Goal: Task Accomplishment & Management: Use online tool/utility

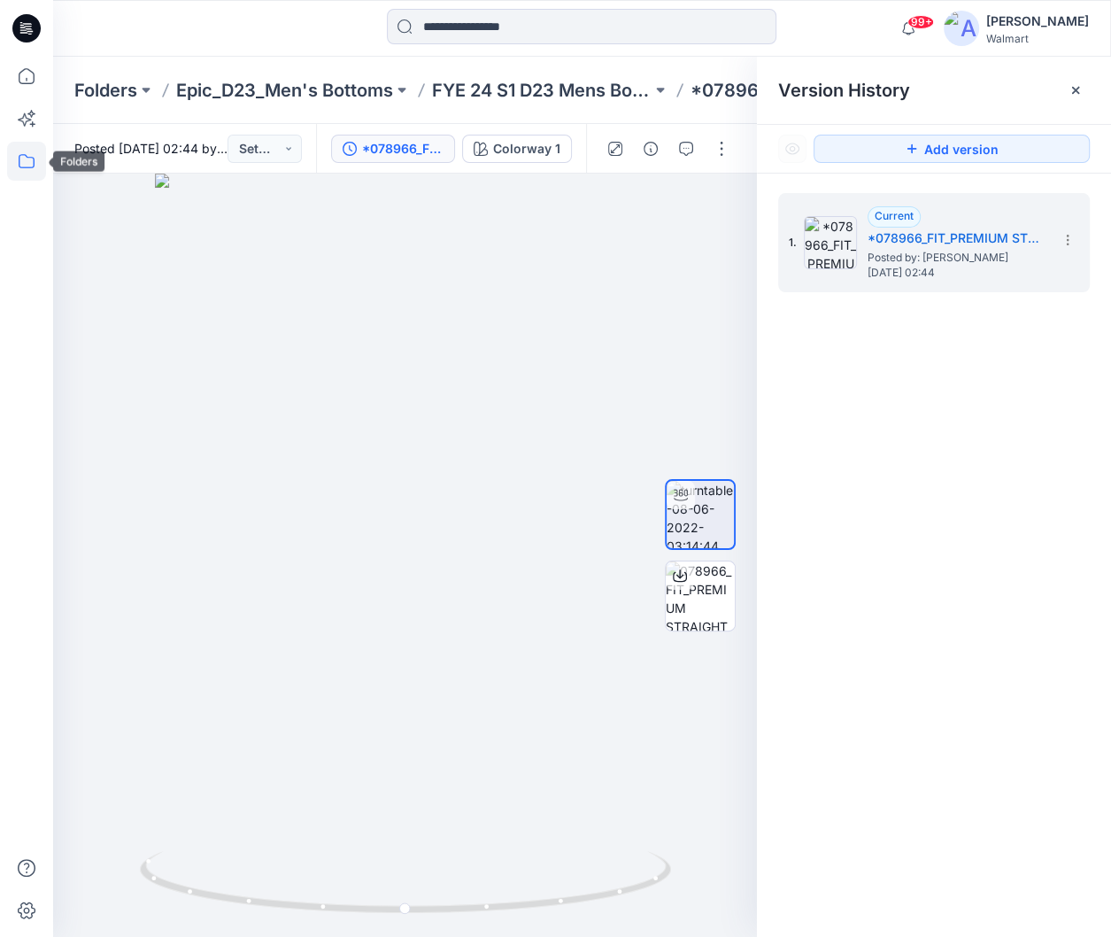
click at [30, 158] on icon at bounding box center [26, 161] width 39 height 39
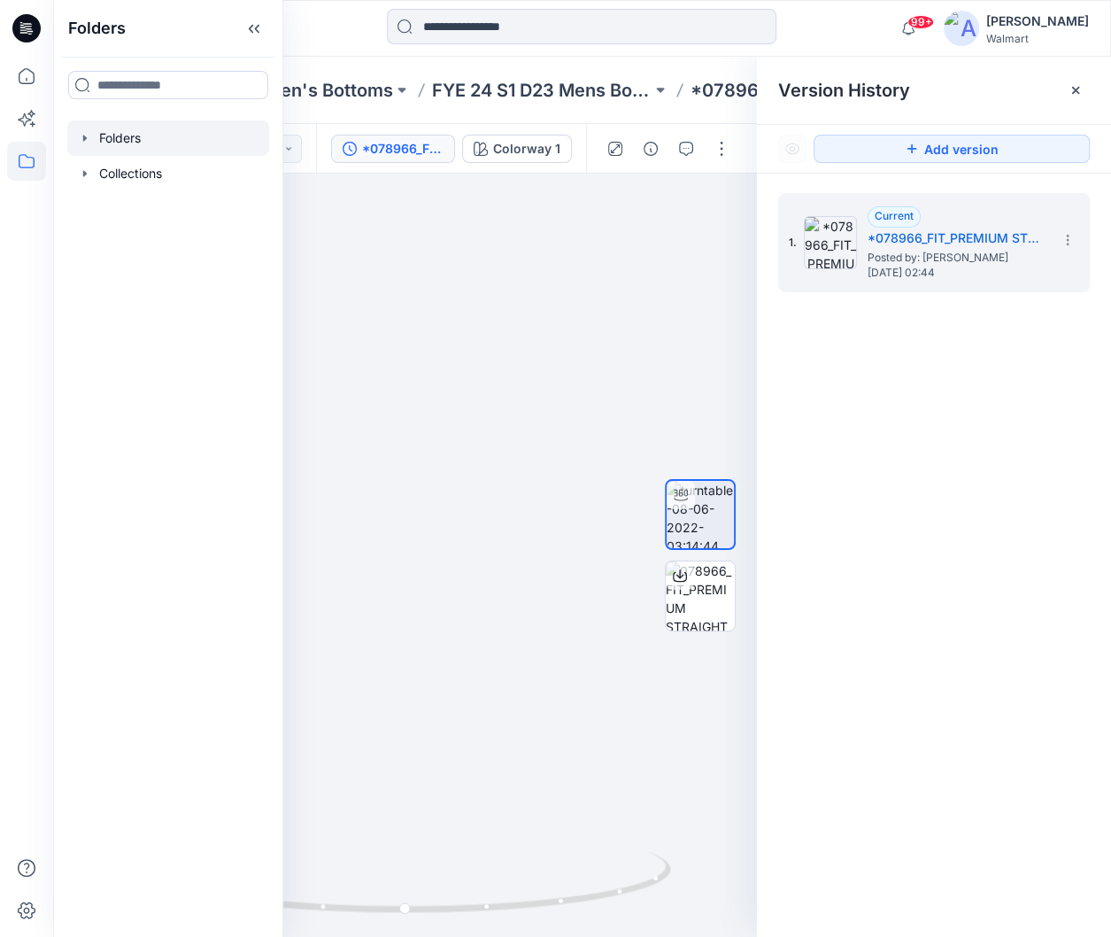
click at [87, 143] on icon "button" at bounding box center [85, 138] width 14 height 14
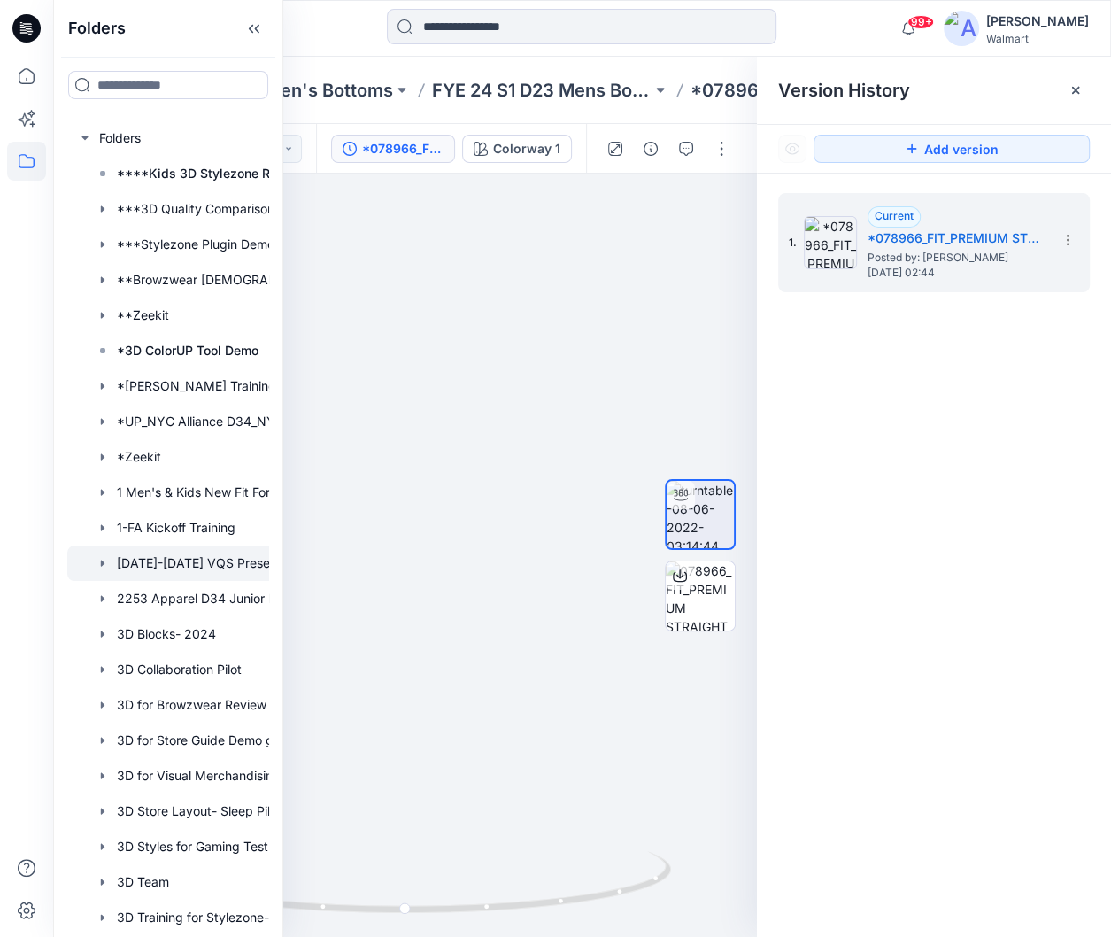
click at [171, 571] on div at bounding box center [191, 562] width 248 height 35
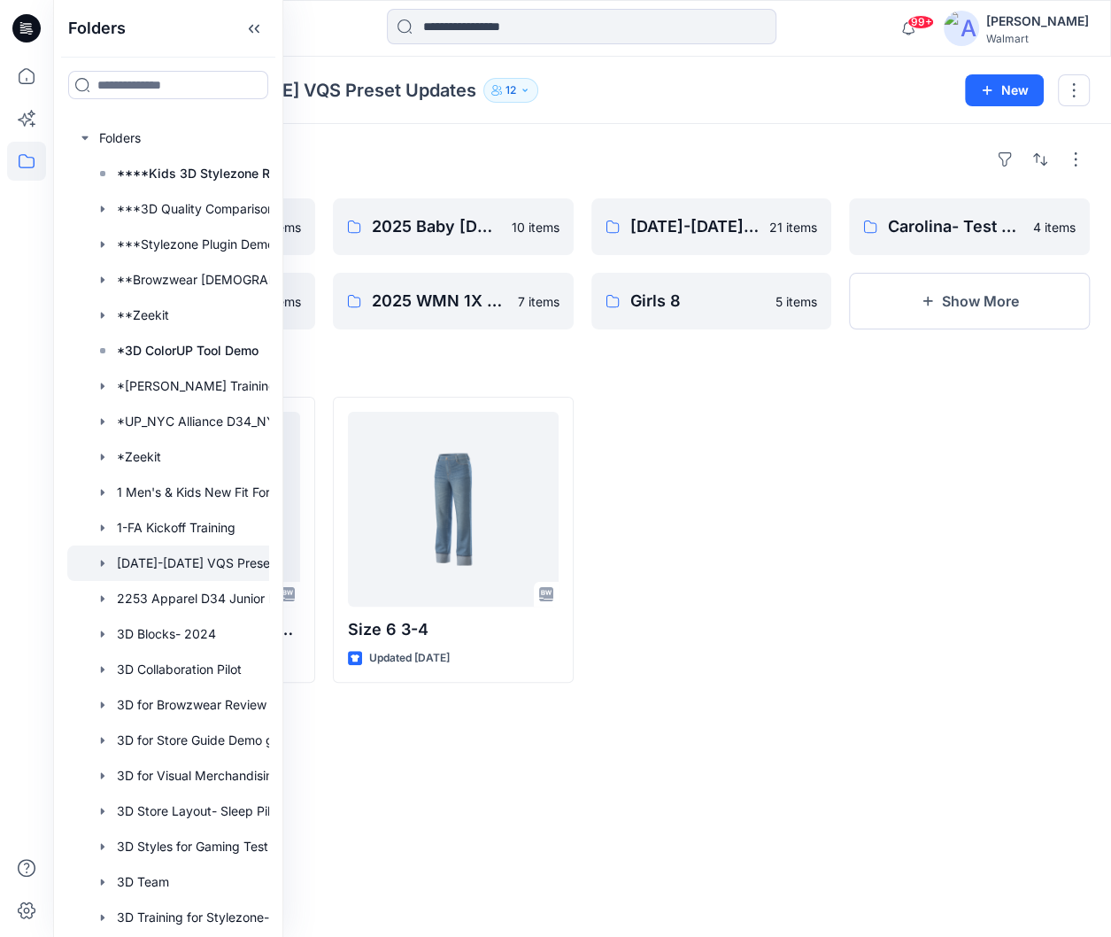
click at [819, 474] on div at bounding box center [711, 540] width 241 height 286
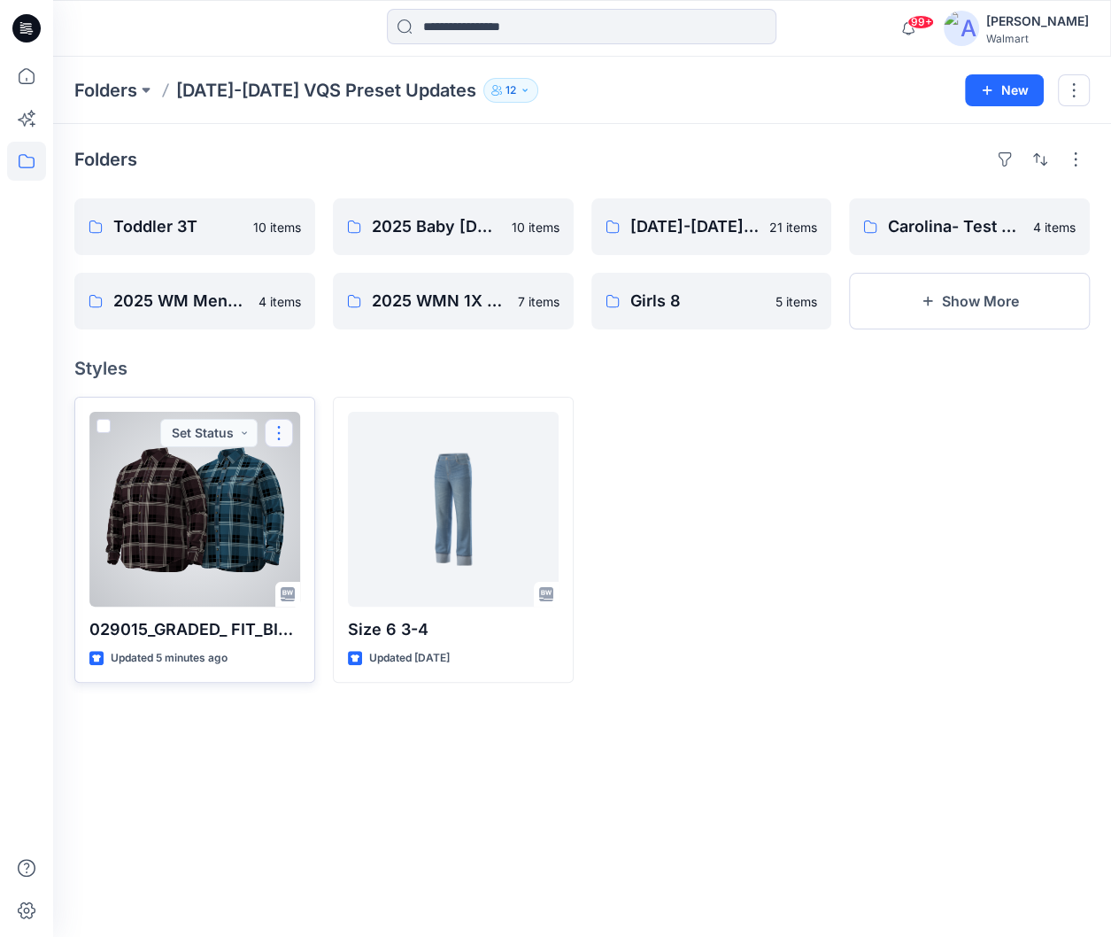
click at [282, 437] on button "button" at bounding box center [279, 433] width 28 height 28
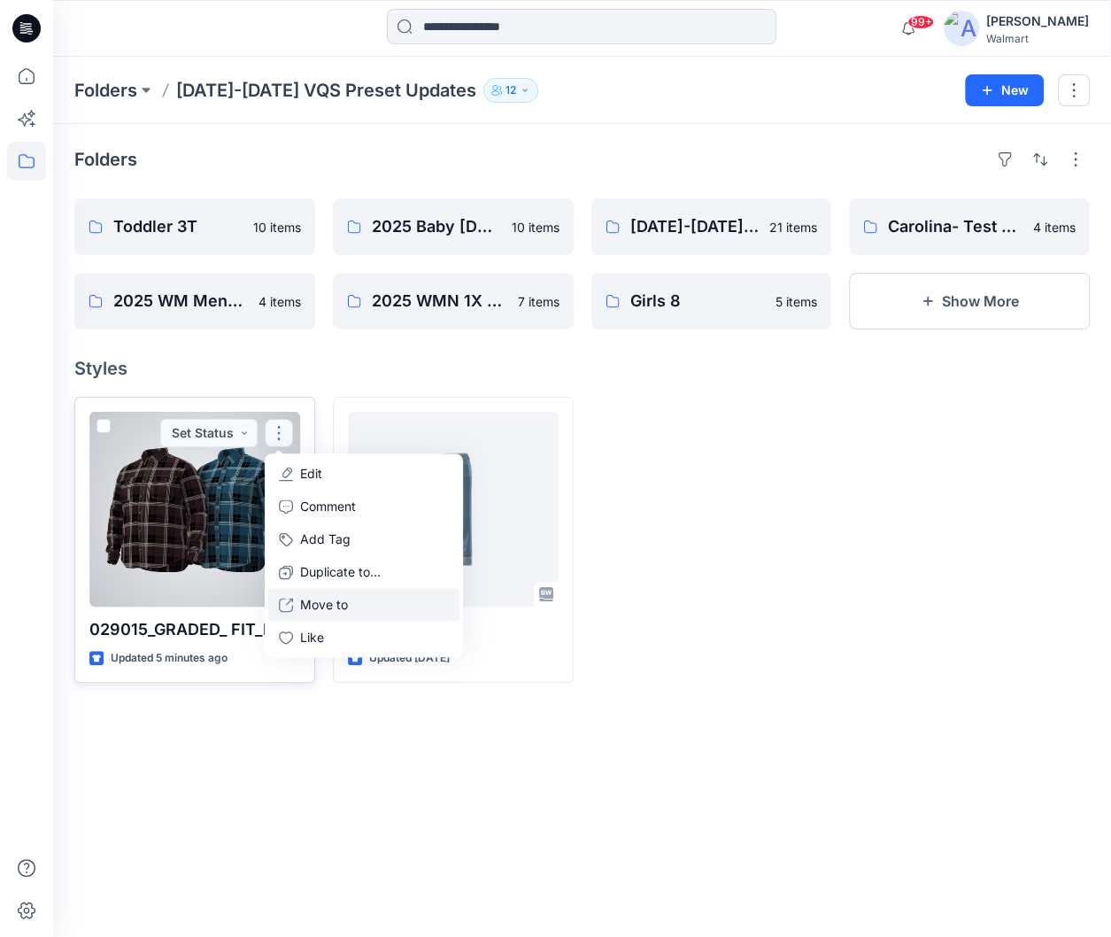
click at [354, 606] on button "Move to" at bounding box center [363, 604] width 191 height 33
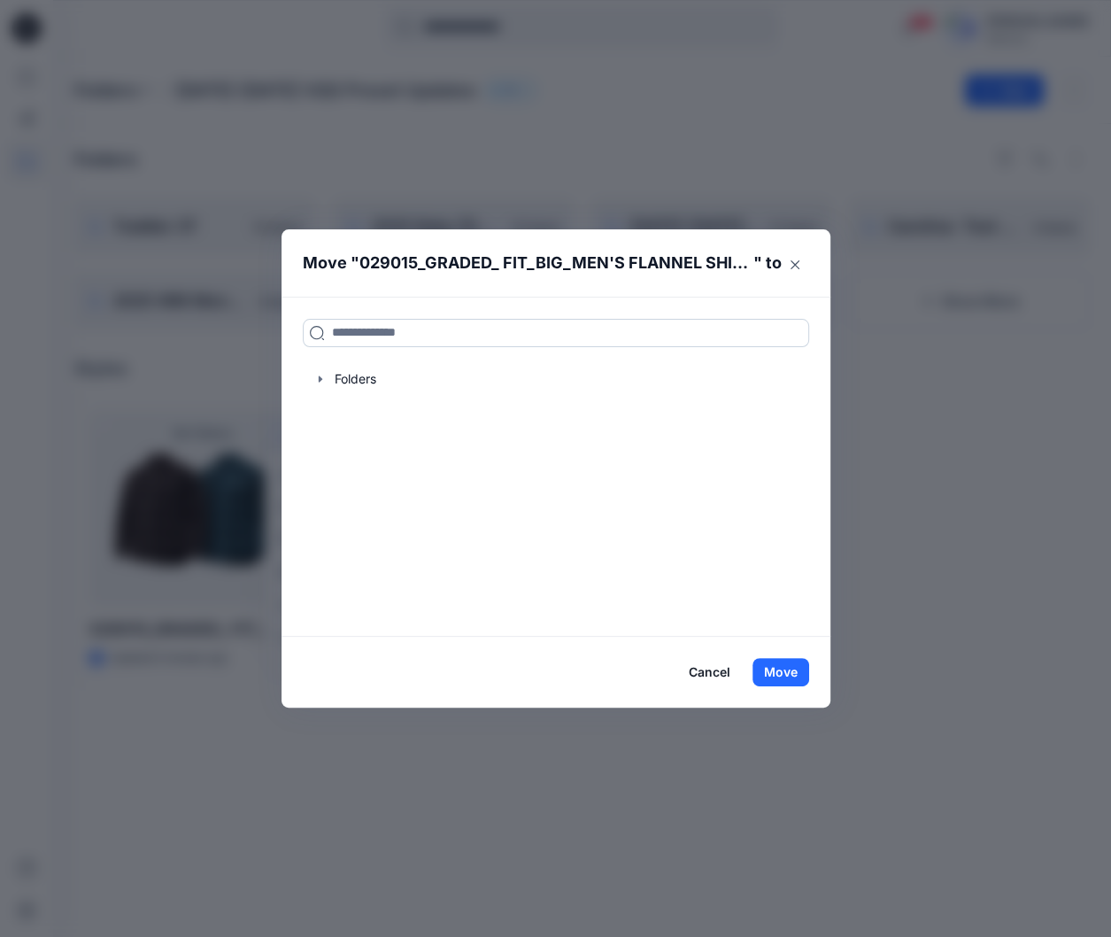
click at [702, 333] on input at bounding box center [556, 333] width 506 height 28
drag, startPoint x: 464, startPoint y: 244, endPoint x: 532, endPoint y: 254, distance: 68.9
click at [532, 254] on header "Move " 029015_GRADED_ FIT_BIG_MEN'S FLANNEL SHIRT 2 " to" at bounding box center [542, 262] width 521 height 67
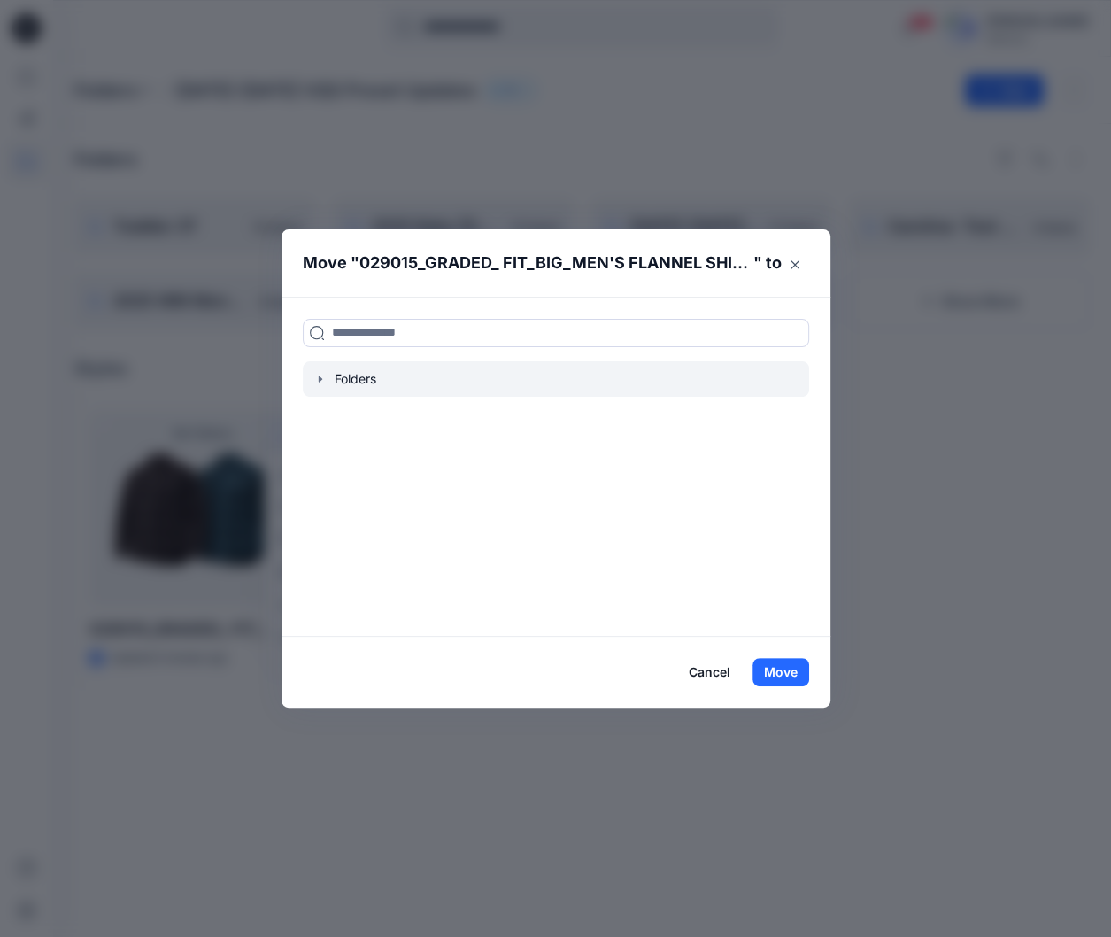
click at [327, 382] on div at bounding box center [556, 378] width 506 height 35
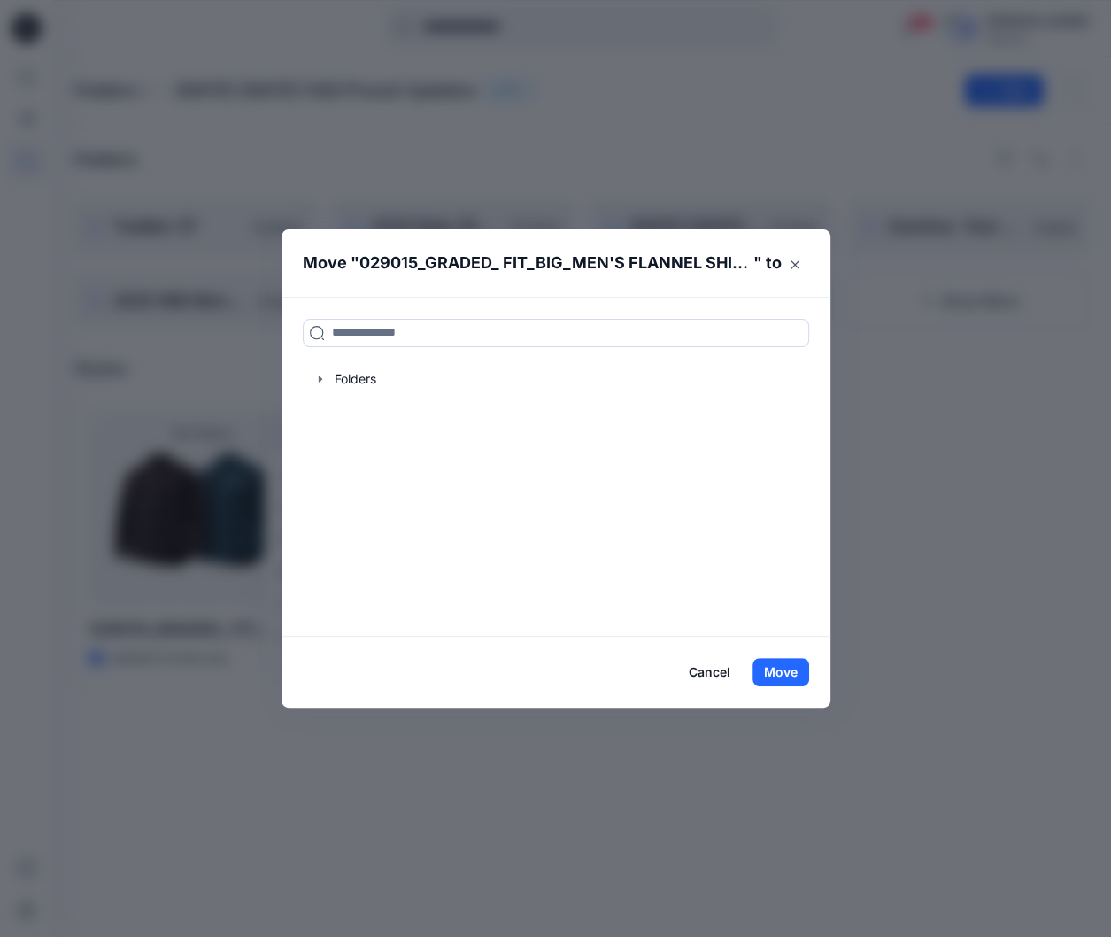
click at [705, 676] on button "Cancel" at bounding box center [709, 672] width 65 height 28
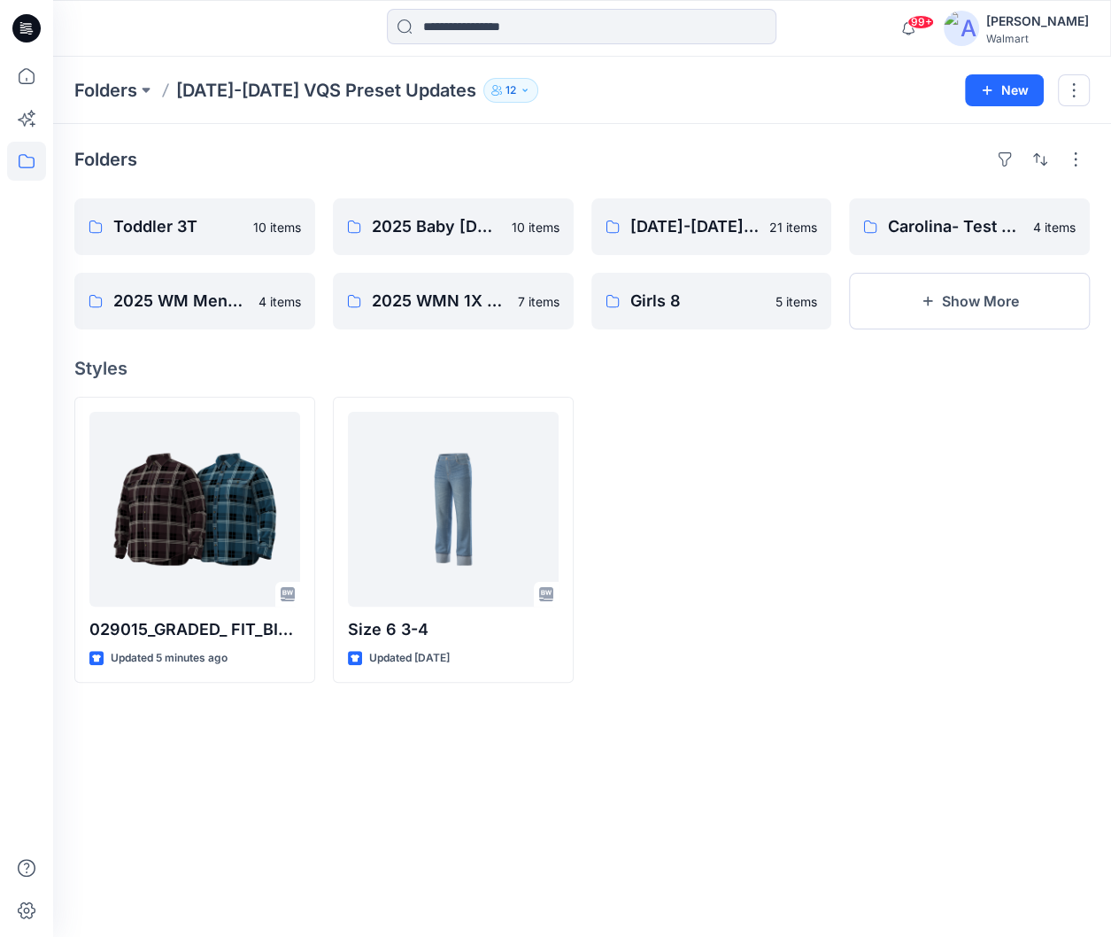
click at [692, 471] on div at bounding box center [711, 540] width 241 height 286
